Goal: Check status

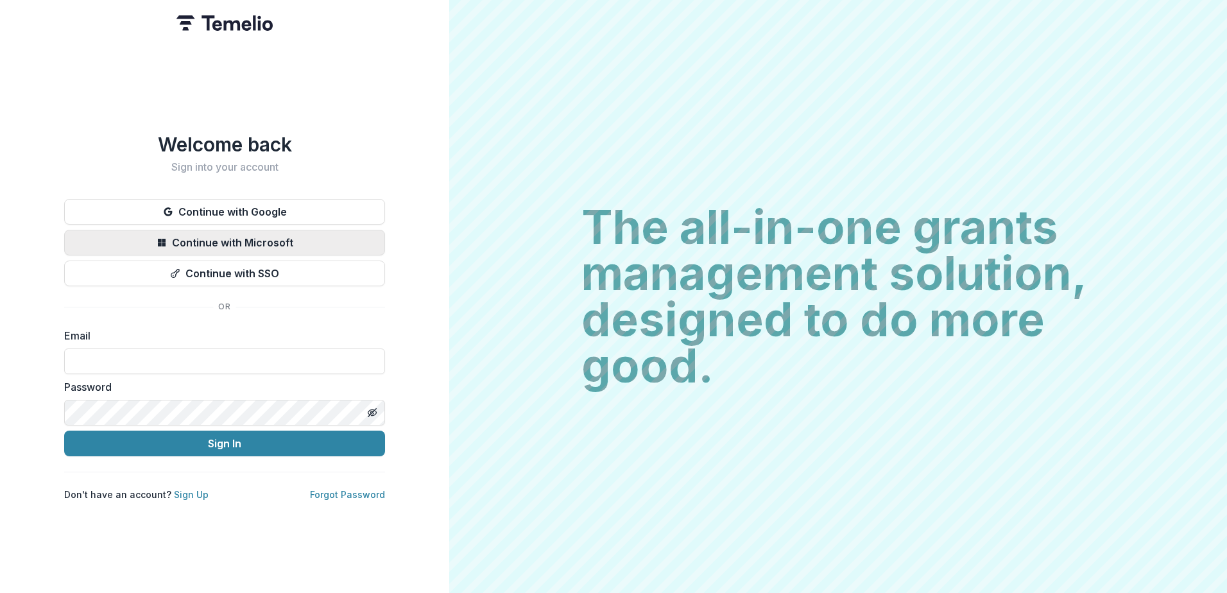
click at [266, 237] on button "Continue with Microsoft" at bounding box center [224, 243] width 321 height 26
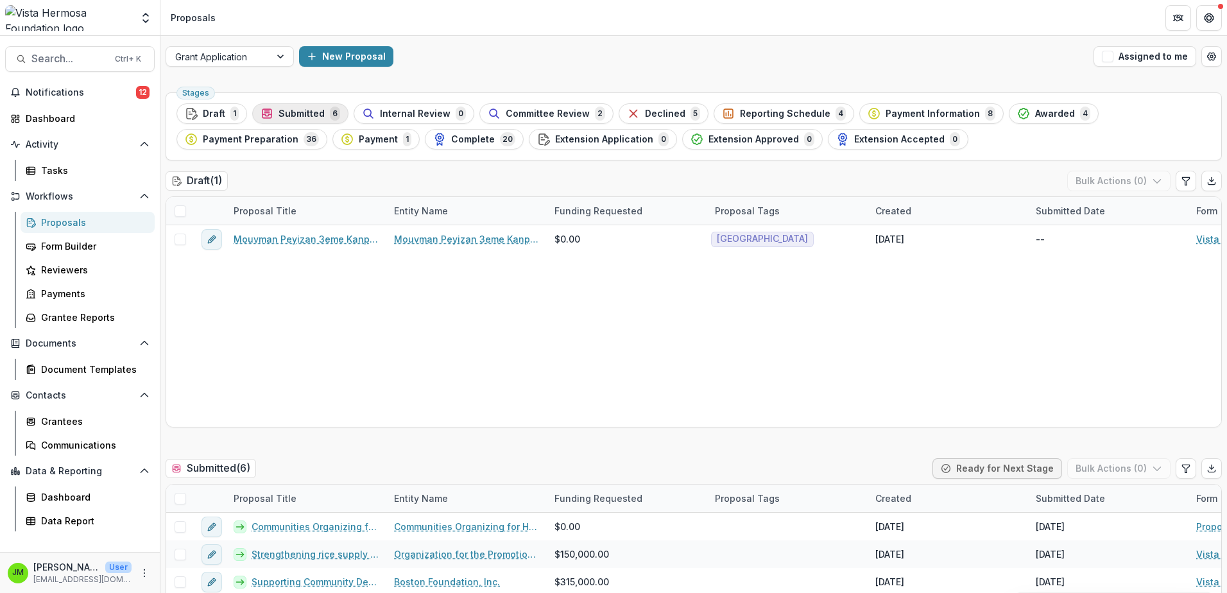
click at [302, 112] on span "Submitted" at bounding box center [301, 113] width 46 height 11
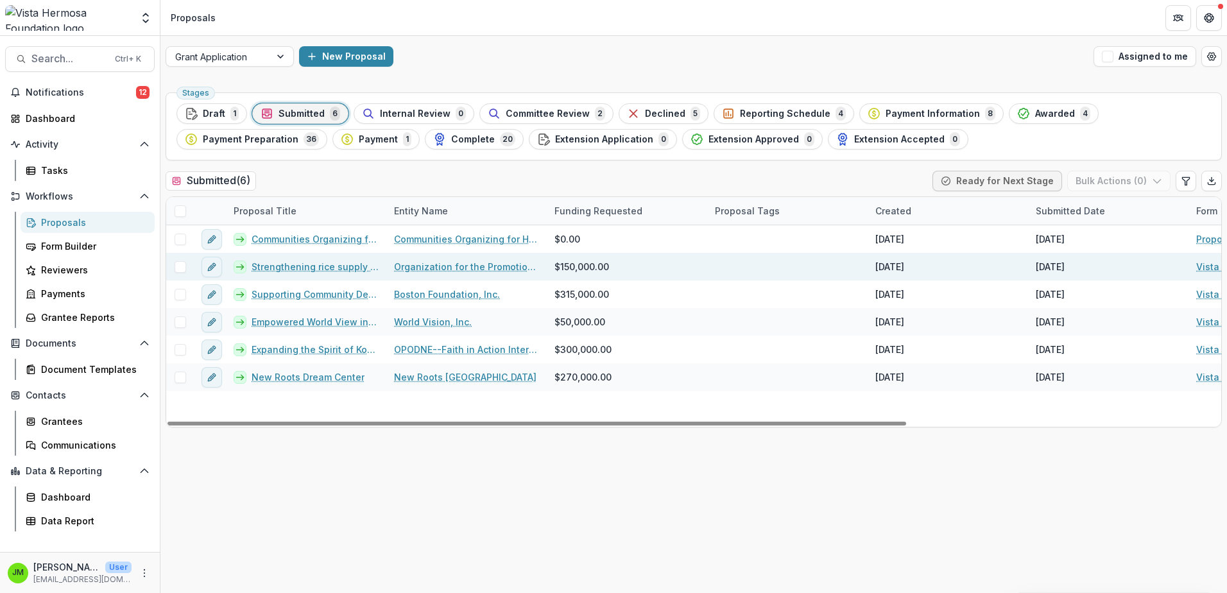
click at [332, 268] on link "Strengthening rice supply chain and food security through agricultural extensio…" at bounding box center [314, 266] width 127 height 13
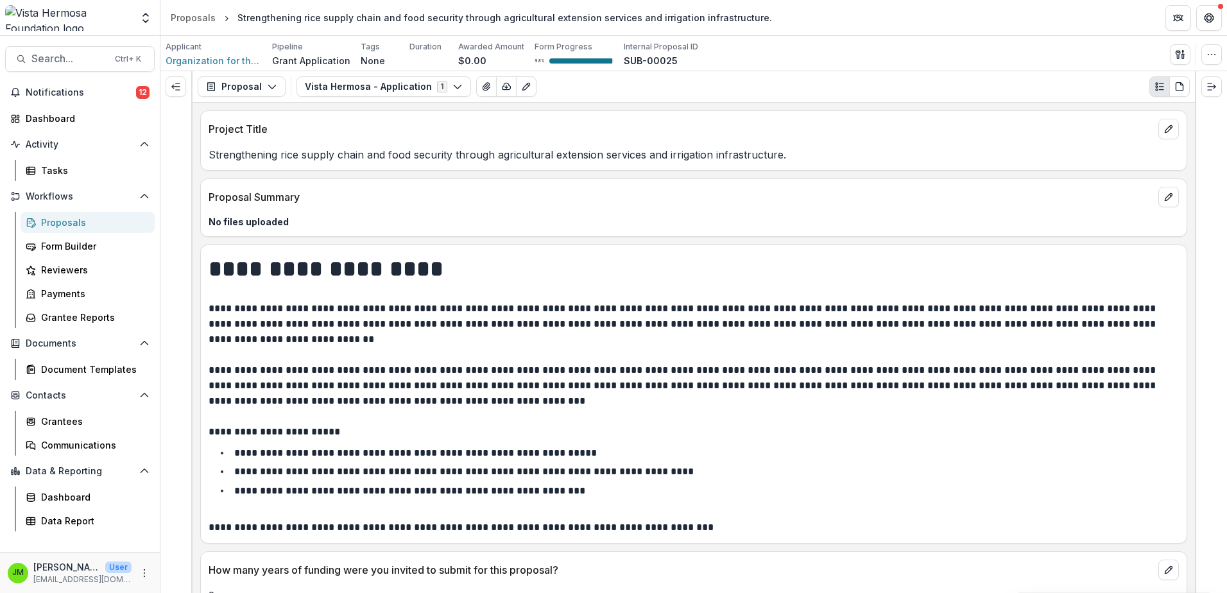
drag, startPoint x: 480, startPoint y: 383, endPoint x: 473, endPoint y: 199, distance: 184.2
